Goal: Information Seeking & Learning: Learn about a topic

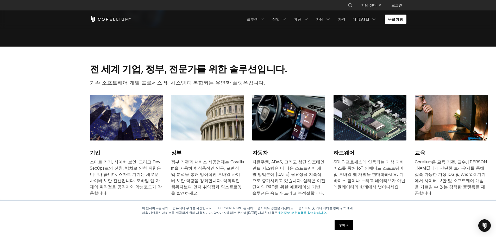
scroll to position [539, 0]
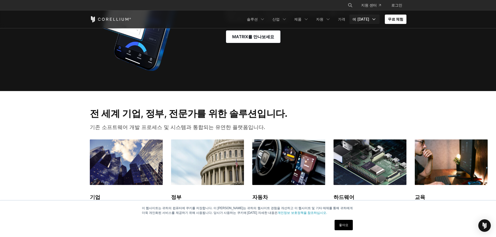
click at [365, 19] on font "에 [DATE]" at bounding box center [361, 19] width 17 height 4
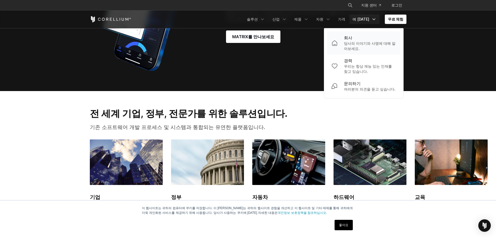
click at [351, 36] on font "회사" at bounding box center [348, 37] width 8 height 5
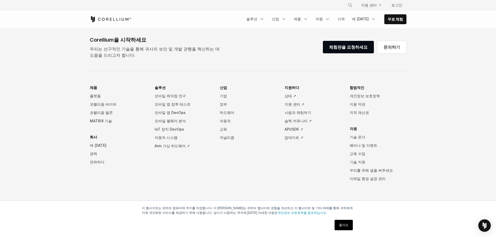
scroll to position [868, 0]
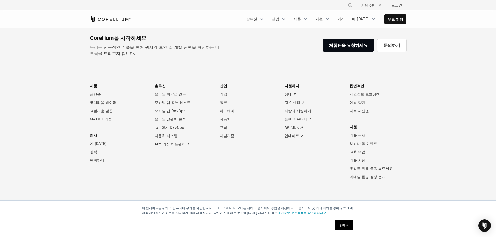
click at [95, 143] on font "에 [DATE]" at bounding box center [98, 143] width 17 height 4
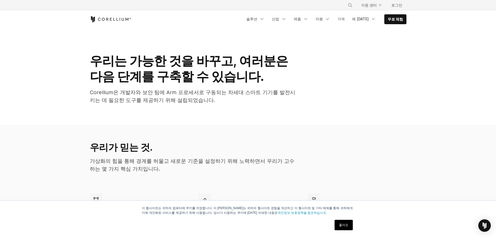
click at [105, 15] on div "무료 체험 솔루션" at bounding box center [248, 19] width 317 height 18
click at [108, 17] on icon "코렐리움 홈" at bounding box center [110, 19] width 41 height 6
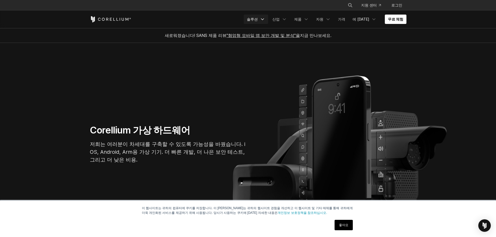
click at [256, 18] on font "솔루션" at bounding box center [252, 19] width 11 height 4
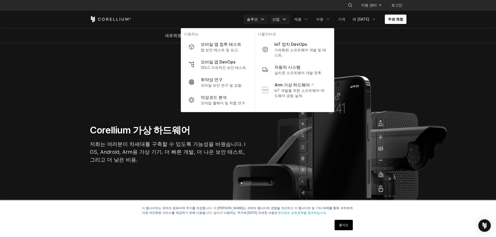
click at [280, 16] on link "산업" at bounding box center [279, 19] width 21 height 9
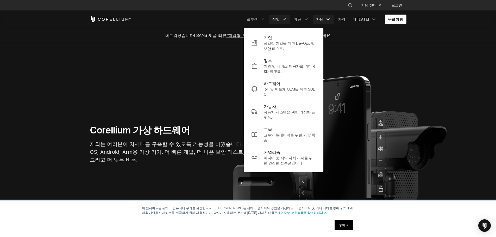
click at [323, 17] on font "자원" at bounding box center [319, 19] width 7 height 4
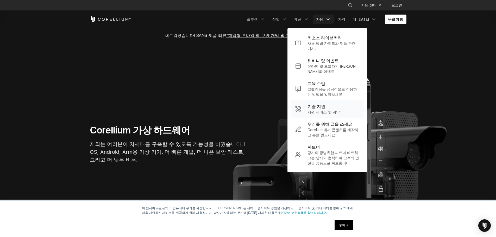
click at [321, 105] on font "기술 지원" at bounding box center [317, 106] width 18 height 5
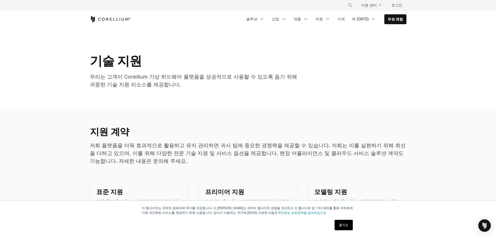
drag, startPoint x: 294, startPoint y: 143, endPoint x: 294, endPoint y: 138, distance: 5.5
click at [294, 141] on div "지원 계약 저희 플랫폼을 더욱 효과적으로 활용하고 유지 관리하면 귀사 팀에 중요한 경쟁력을 제공할 수 있습니다. 저희는 이를 실현하기 위해 최…" at bounding box center [248, 147] width 327 height 43
